Goal: Use online tool/utility: Utilize a website feature to perform a specific function

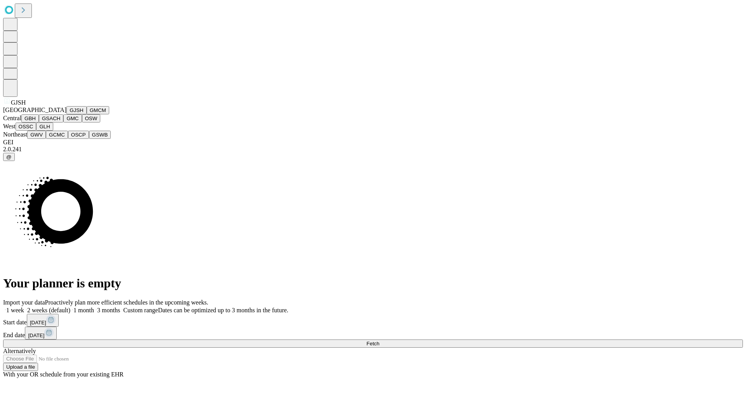
click at [66, 114] on button "GJSH" at bounding box center [76, 110] width 20 height 8
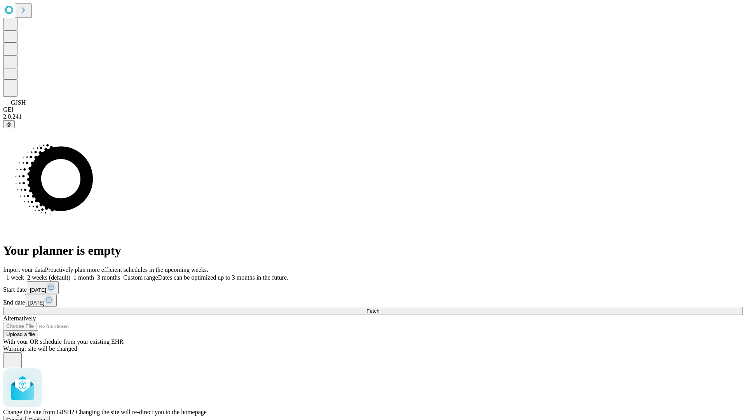
click at [47, 416] on span "Confirm" at bounding box center [38, 419] width 18 height 6
click at [94, 274] on label "1 month" at bounding box center [82, 277] width 24 height 7
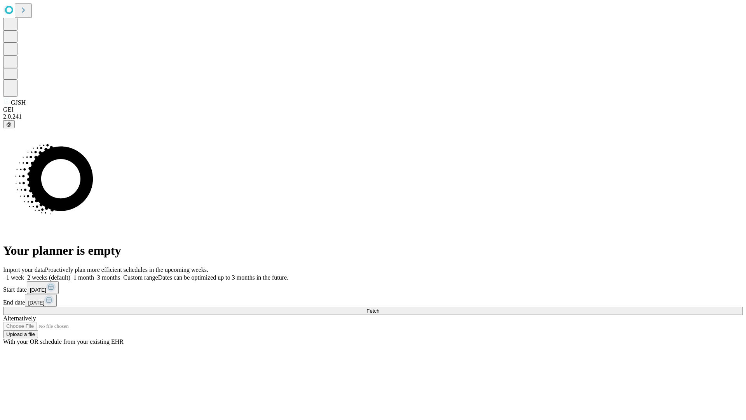
click at [379, 308] on span "Fetch" at bounding box center [372, 311] width 13 height 6
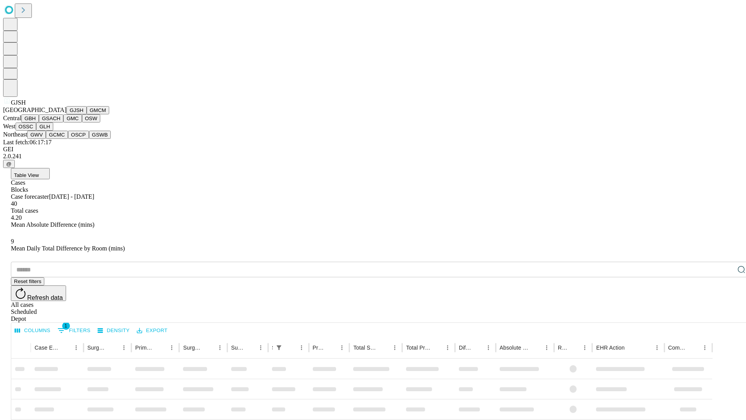
click at [87, 114] on button "GMCM" at bounding box center [98, 110] width 23 height 8
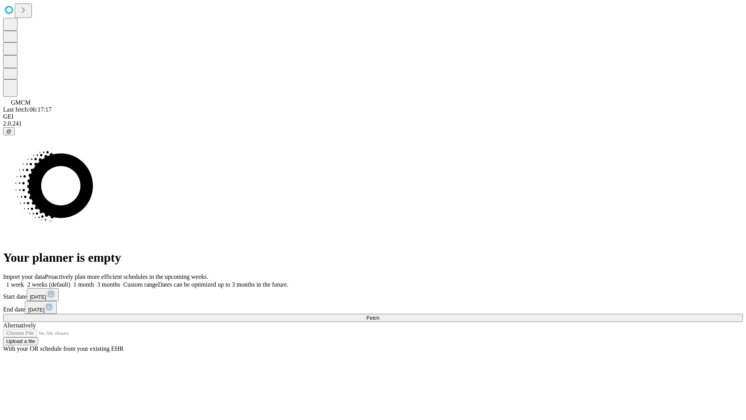
click at [94, 281] on label "1 month" at bounding box center [82, 284] width 24 height 7
click at [379, 315] on span "Fetch" at bounding box center [372, 318] width 13 height 6
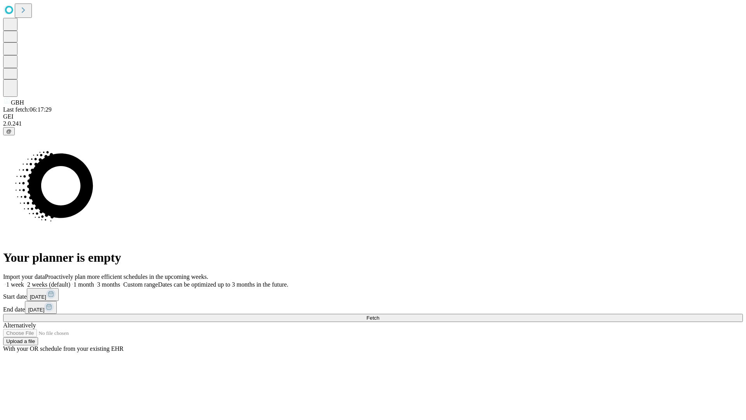
click at [379, 315] on span "Fetch" at bounding box center [372, 318] width 13 height 6
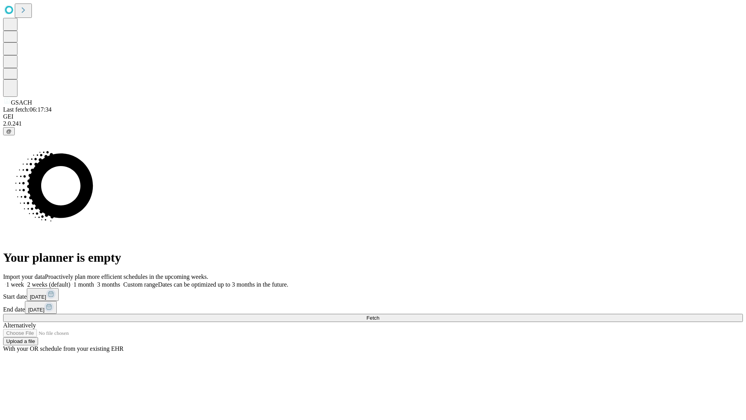
click at [94, 281] on label "1 month" at bounding box center [82, 284] width 24 height 7
click at [379, 315] on span "Fetch" at bounding box center [372, 318] width 13 height 6
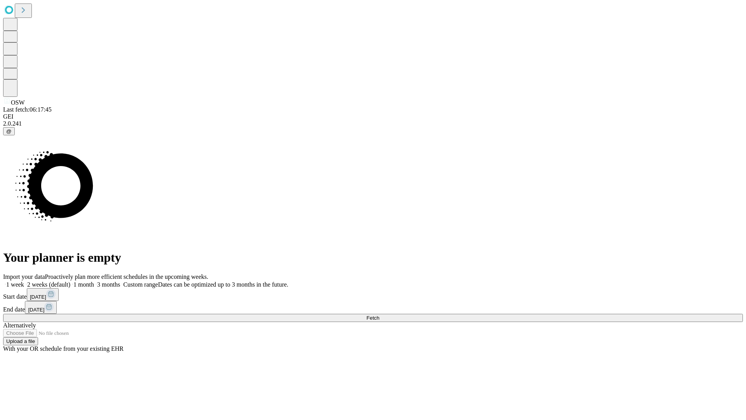
click at [94, 281] on label "1 month" at bounding box center [82, 284] width 24 height 7
click at [379, 315] on span "Fetch" at bounding box center [372, 318] width 13 height 6
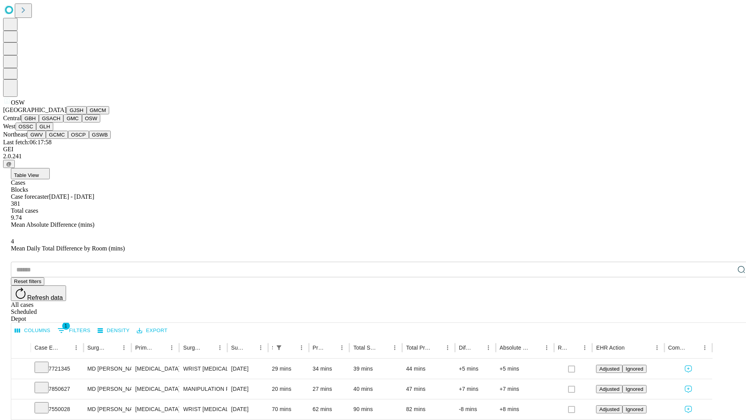
click at [37, 131] on button "OSSC" at bounding box center [26, 126] width 21 height 8
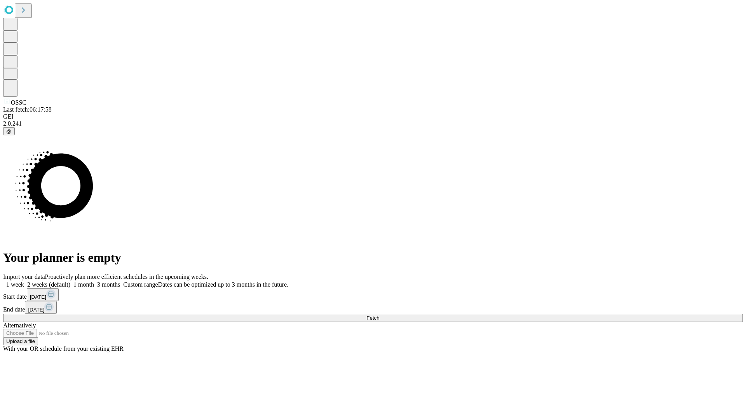
click at [94, 281] on label "1 month" at bounding box center [82, 284] width 24 height 7
click at [379, 315] on span "Fetch" at bounding box center [372, 318] width 13 height 6
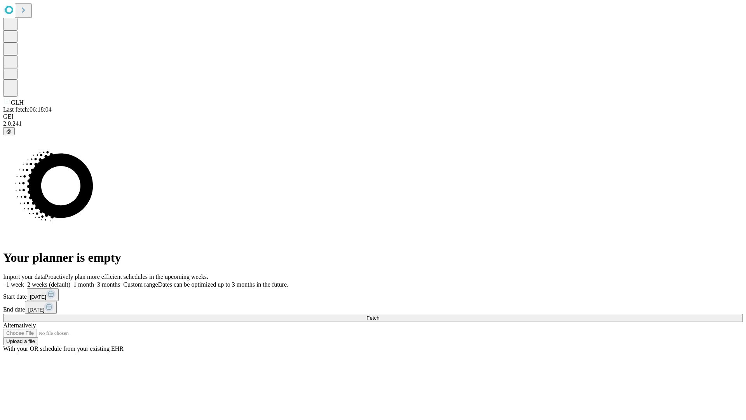
click at [94, 281] on label "1 month" at bounding box center [82, 284] width 24 height 7
click at [379, 315] on span "Fetch" at bounding box center [372, 318] width 13 height 6
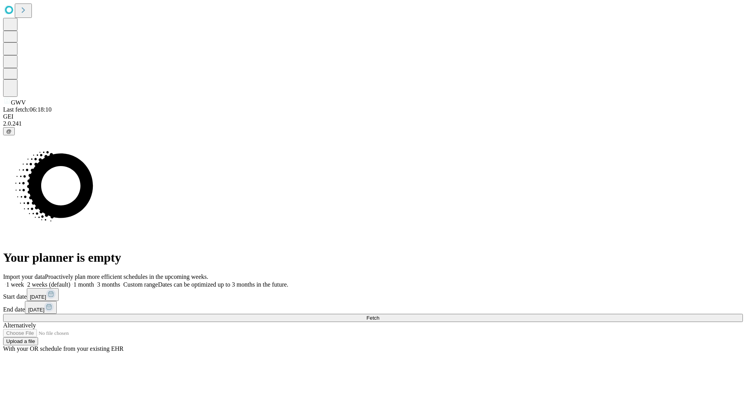
click at [379, 315] on span "Fetch" at bounding box center [372, 318] width 13 height 6
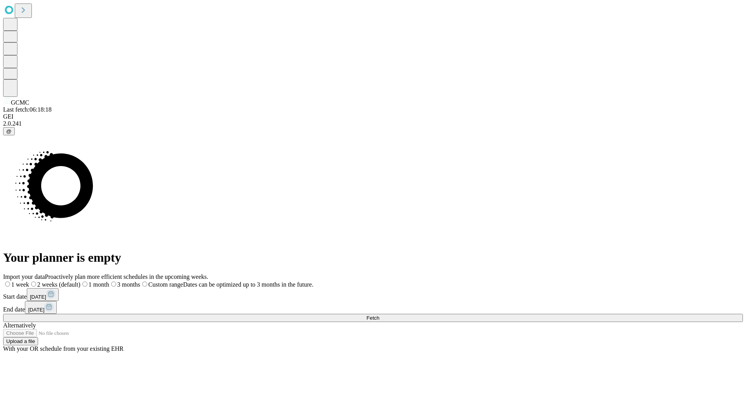
click at [109, 281] on label "1 month" at bounding box center [94, 284] width 29 height 7
click at [379, 315] on span "Fetch" at bounding box center [372, 318] width 13 height 6
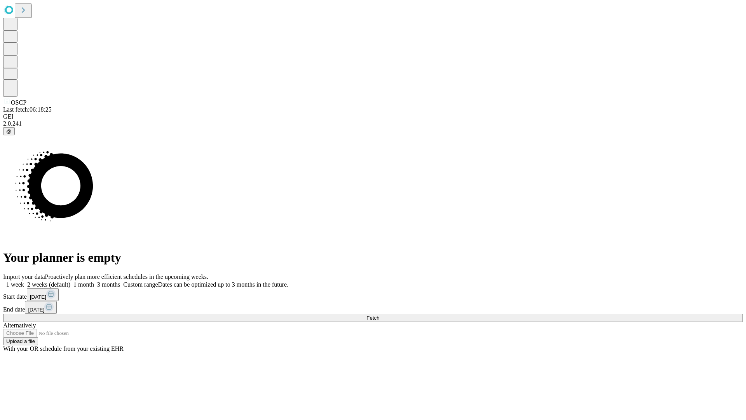
click at [94, 281] on label "1 month" at bounding box center [82, 284] width 24 height 7
click at [379, 315] on span "Fetch" at bounding box center [372, 318] width 13 height 6
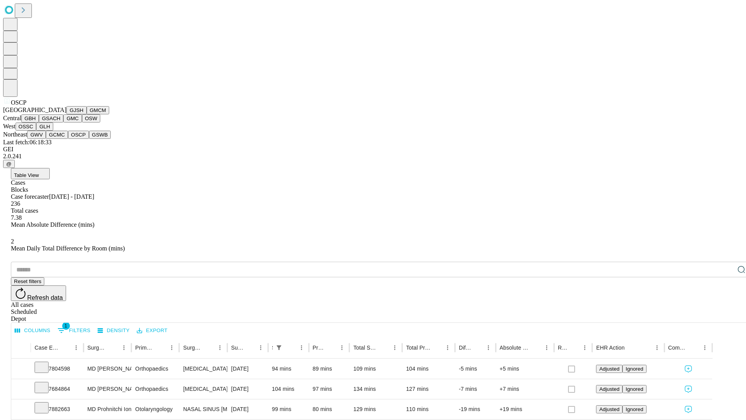
click at [89, 139] on button "GSWB" at bounding box center [100, 135] width 22 height 8
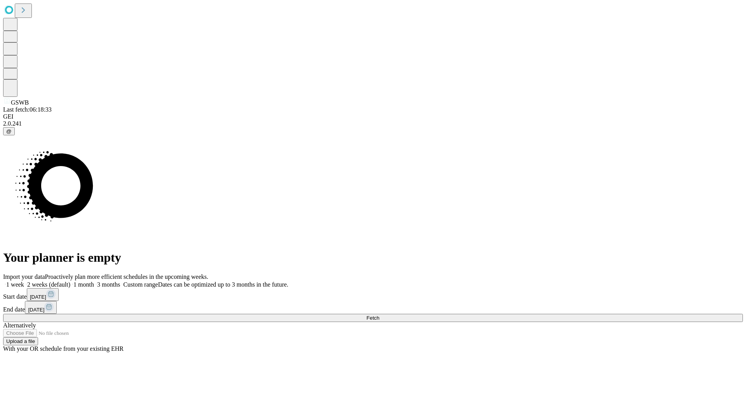
click at [94, 281] on label "1 month" at bounding box center [82, 284] width 24 height 7
click at [379, 315] on span "Fetch" at bounding box center [372, 318] width 13 height 6
